Goal: Check status: Check status

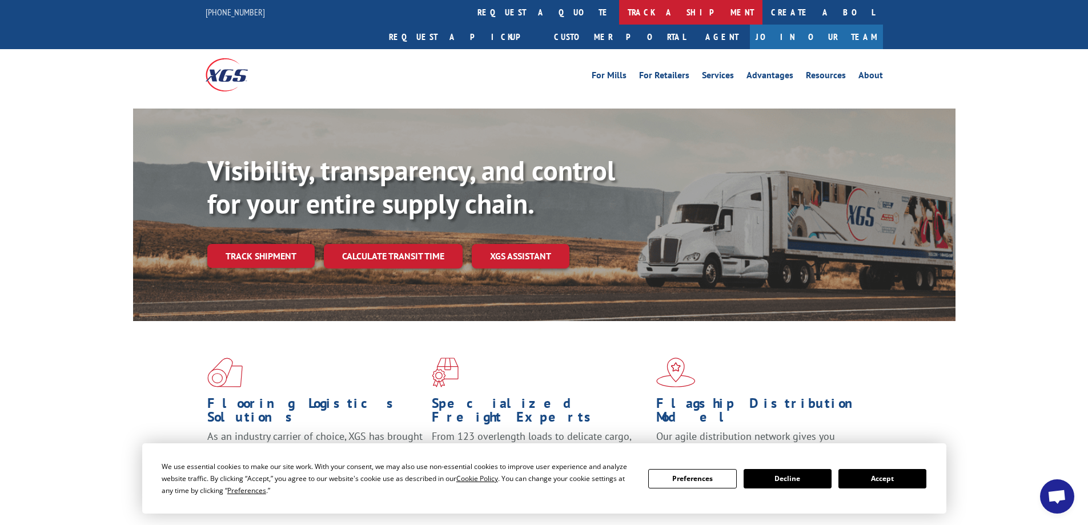
click at [619, 13] on link "track a shipment" at bounding box center [690, 12] width 143 height 25
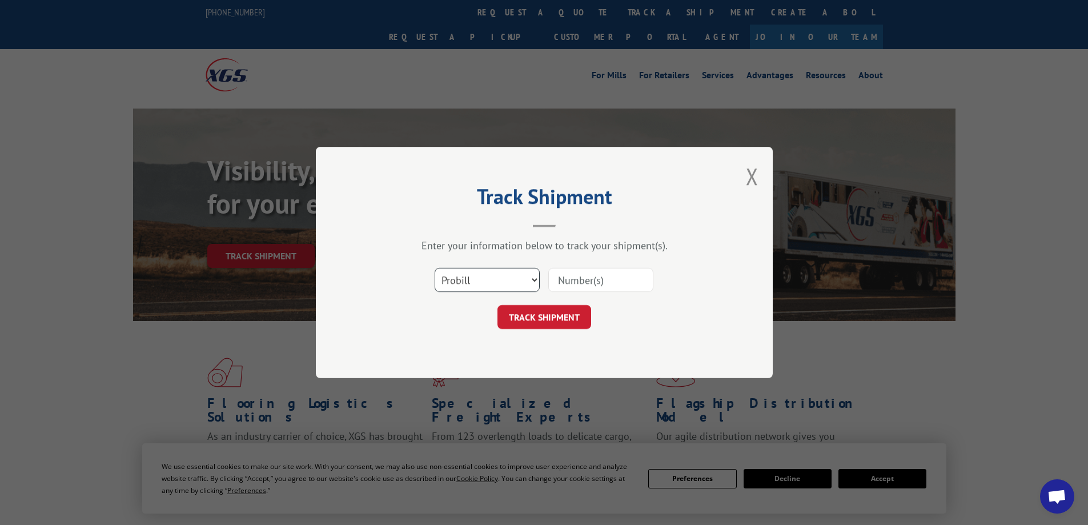
click at [480, 277] on select "Select category... Probill BOL PO" at bounding box center [487, 280] width 105 height 24
click at [435, 268] on select "Select category... Probill BOL PO" at bounding box center [487, 280] width 105 height 24
click at [477, 287] on select "Select category... Probill BOL PO" at bounding box center [487, 280] width 105 height 24
select select "po"
click at [435, 268] on select "Select category... Probill BOL PO" at bounding box center [487, 280] width 105 height 24
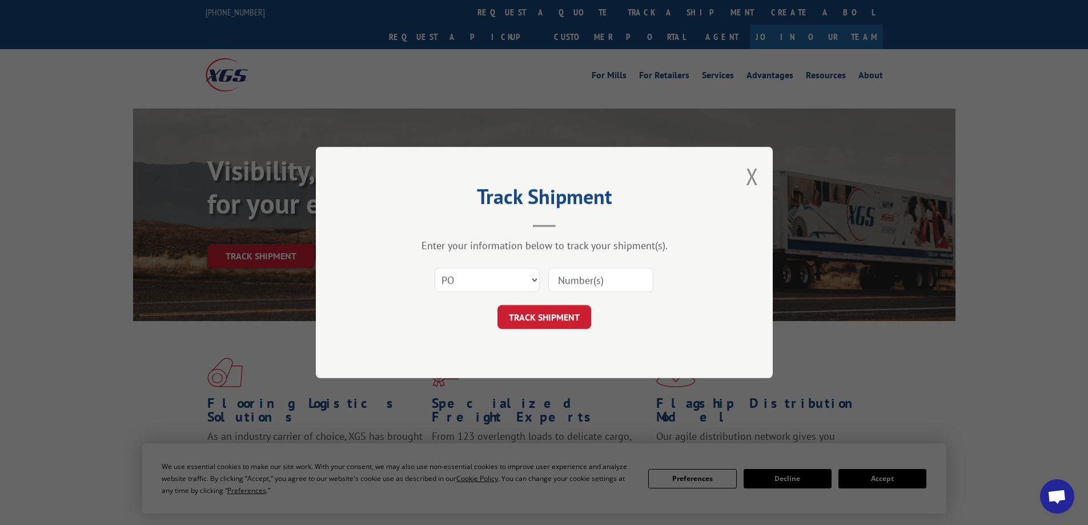
click at [569, 270] on input at bounding box center [600, 280] width 105 height 24
type input "PF016149"
click at [563, 314] on button "TRACK SHIPMENT" at bounding box center [544, 317] width 94 height 24
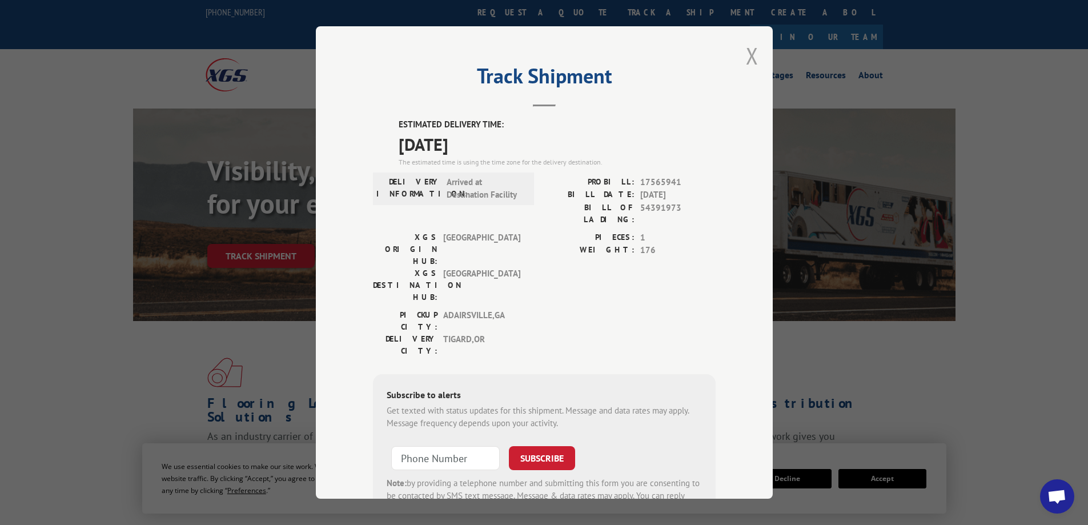
click at [748, 58] on button "Close modal" at bounding box center [752, 56] width 13 height 30
